Goal: Check status: Check status

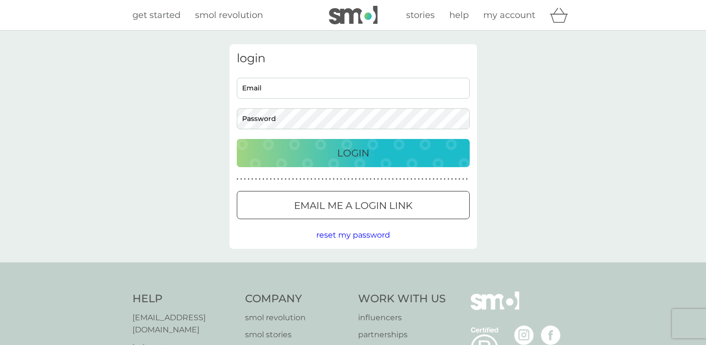
type input "[PERSON_NAME][EMAIL_ADDRESS][DOMAIN_NAME]"
click at [398, 154] on div "Login" at bounding box center [354, 153] width 214 height 16
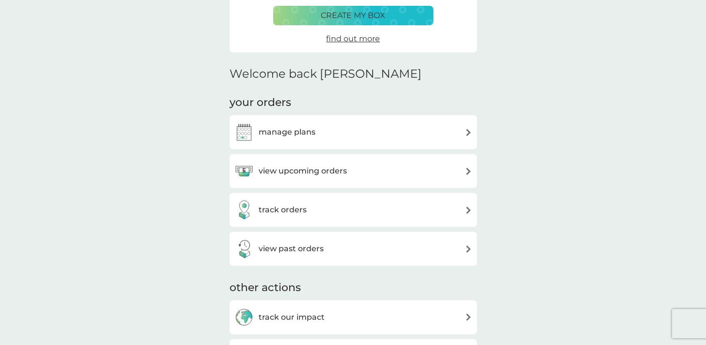
scroll to position [180, 0]
click at [397, 220] on div "track orders" at bounding box center [353, 209] width 247 height 34
click at [463, 249] on div "view past orders" at bounding box center [353, 247] width 238 height 19
